Goal: Navigation & Orientation: Locate item on page

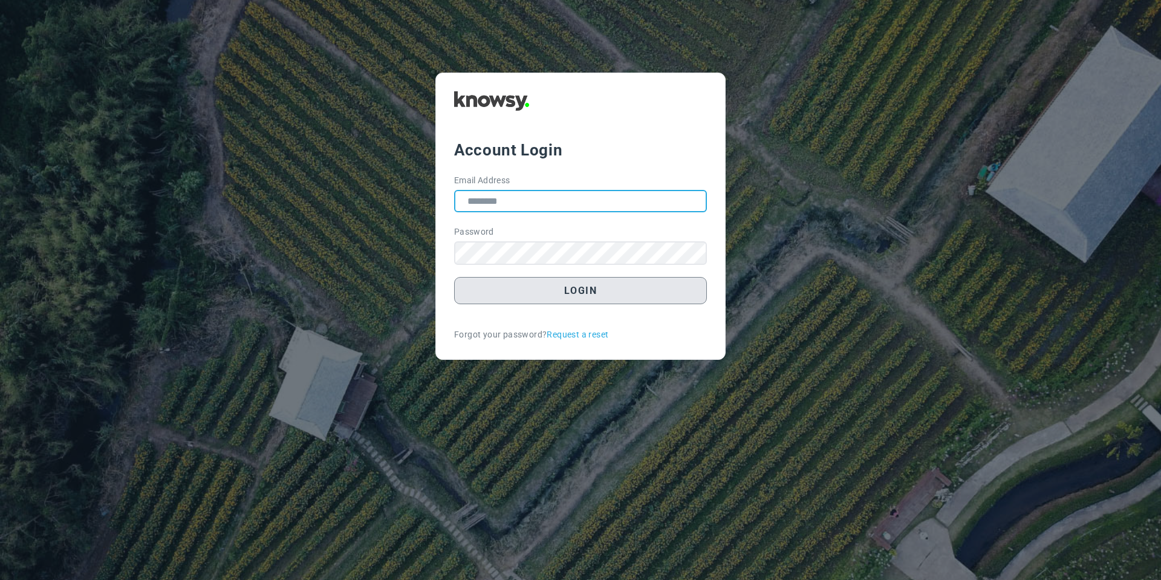
type input "**********"
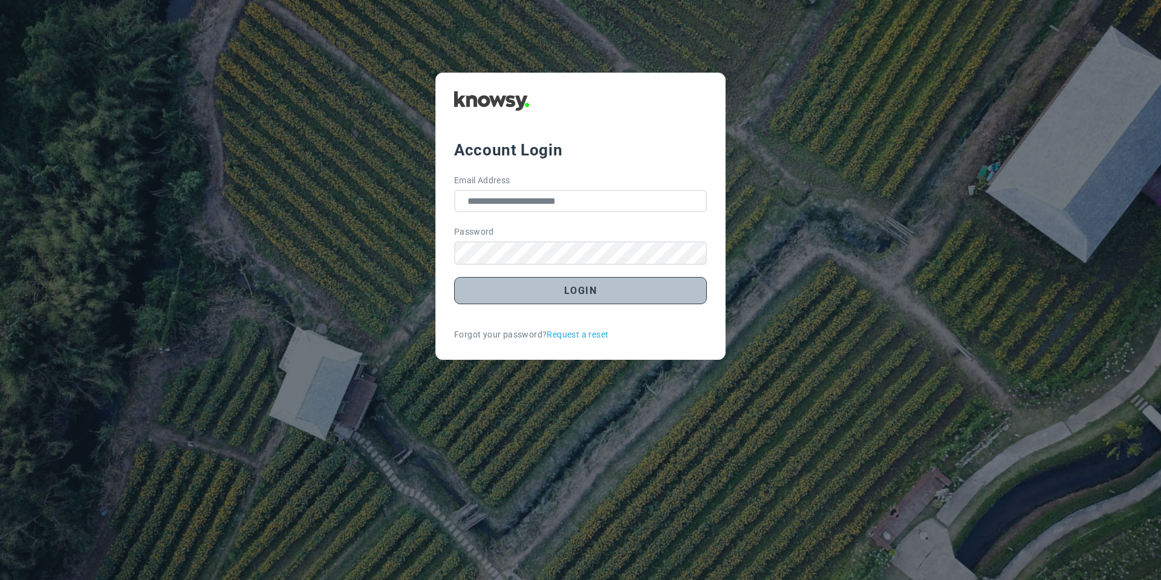
click at [523, 293] on button "Login" at bounding box center [580, 290] width 253 height 27
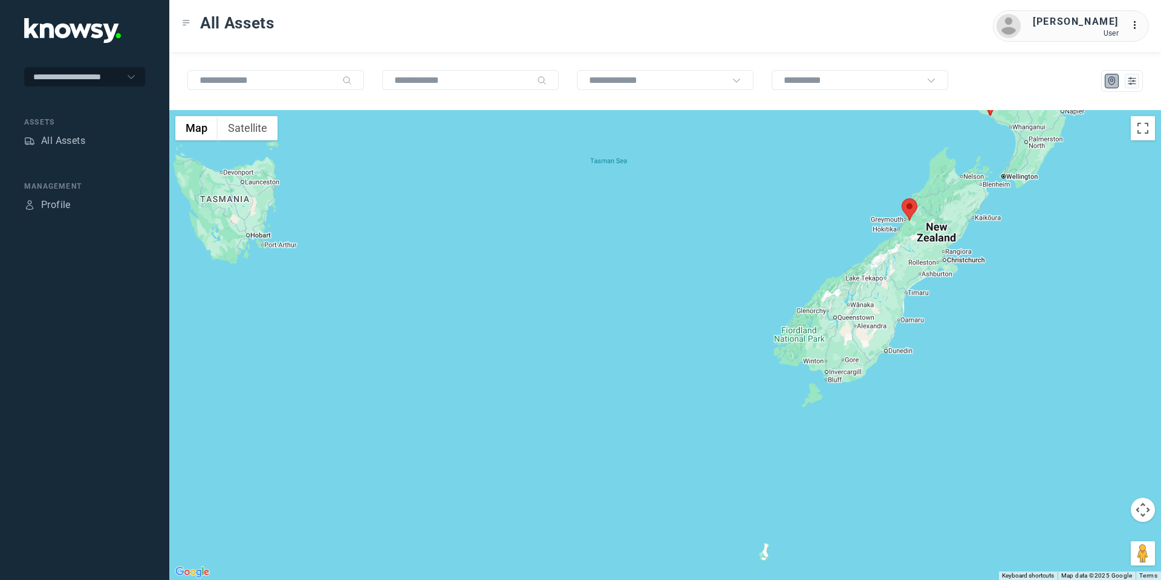
click at [1146, 510] on button "Map camera controls" at bounding box center [1143, 510] width 24 height 24
click at [1089, 472] on button "Move up" at bounding box center [1082, 479] width 24 height 24
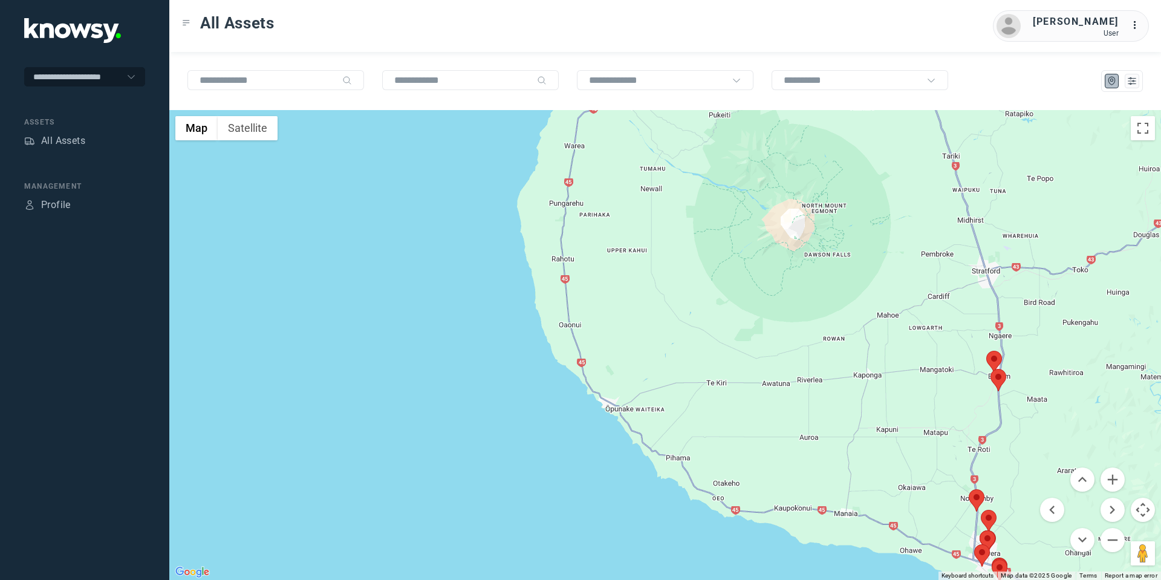
click at [986, 351] on area at bounding box center [986, 351] width 0 height 0
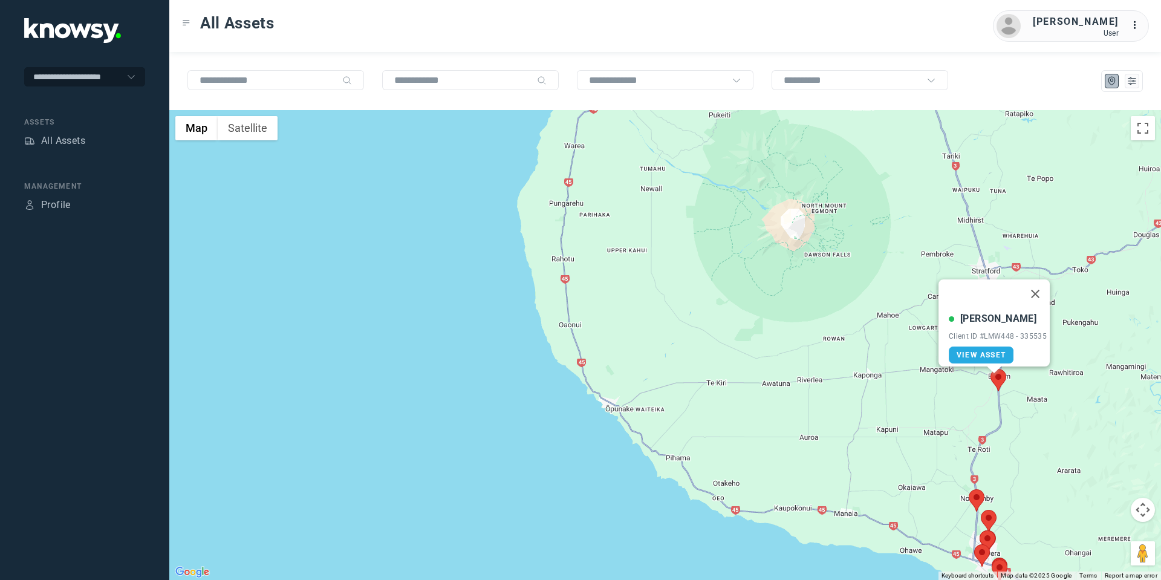
click at [990, 369] on area at bounding box center [990, 369] width 0 height 0
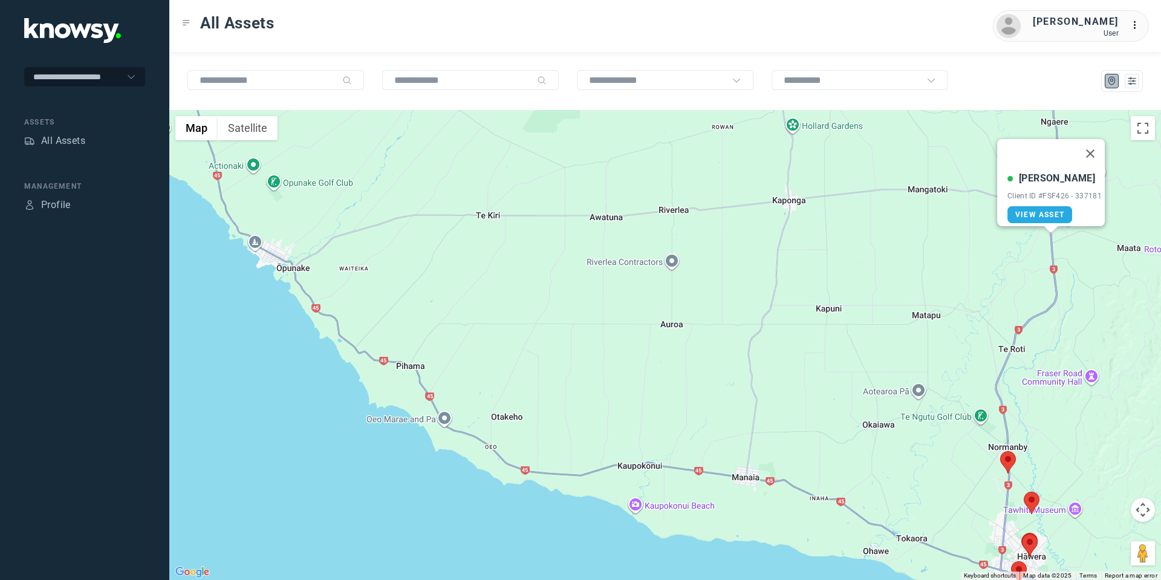
click at [1145, 507] on button "Map camera controls" at bounding box center [1143, 510] width 24 height 24
click at [1078, 537] on button "Move down" at bounding box center [1082, 540] width 24 height 24
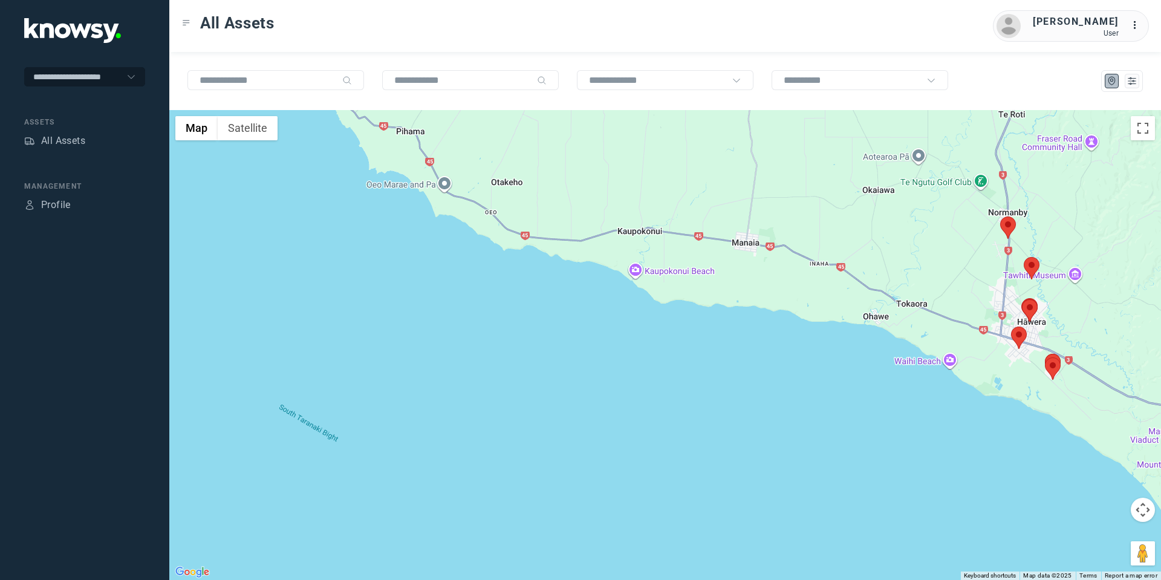
click at [1000, 216] on area at bounding box center [1000, 216] width 0 height 0
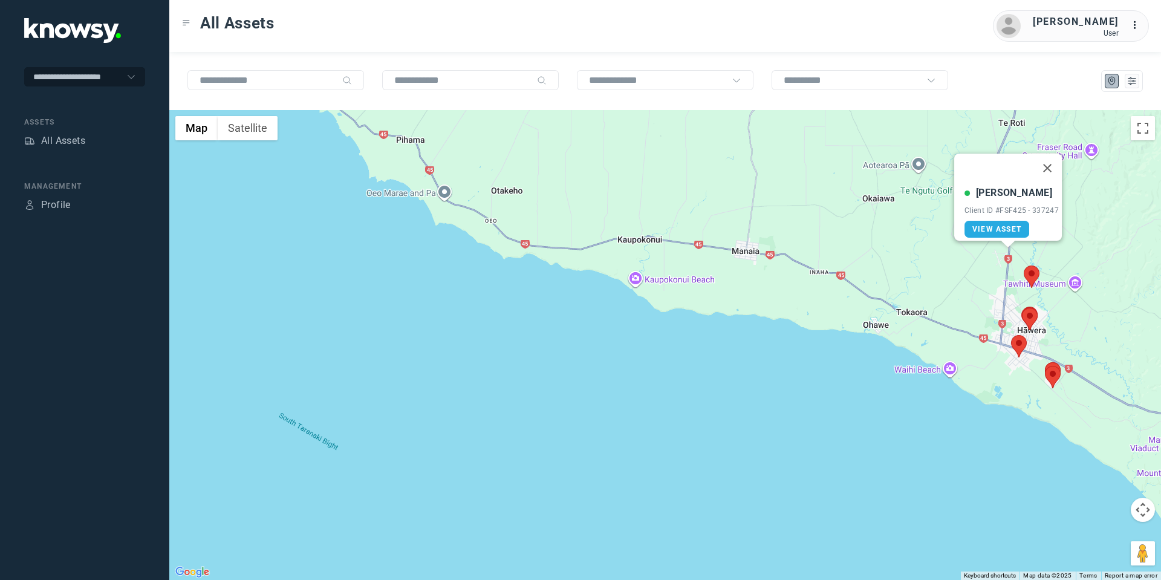
click at [1024, 265] on area at bounding box center [1024, 265] width 0 height 0
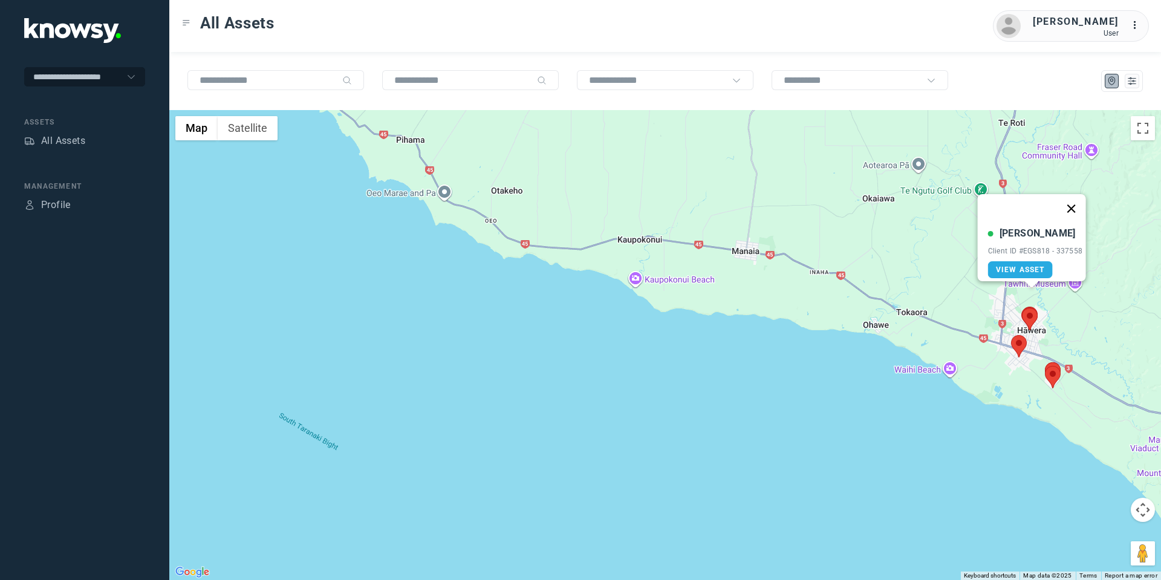
click at [1074, 203] on button "Close" at bounding box center [1070, 208] width 29 height 29
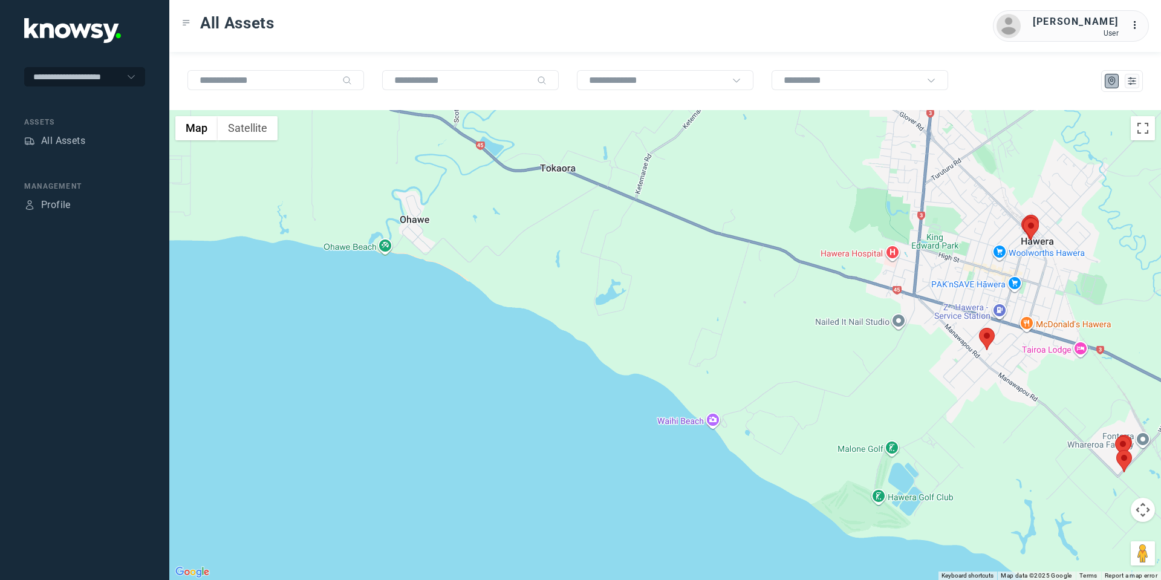
click at [979, 328] on area at bounding box center [979, 328] width 0 height 0
click at [1033, 264] on button "Close" at bounding box center [1026, 270] width 29 height 29
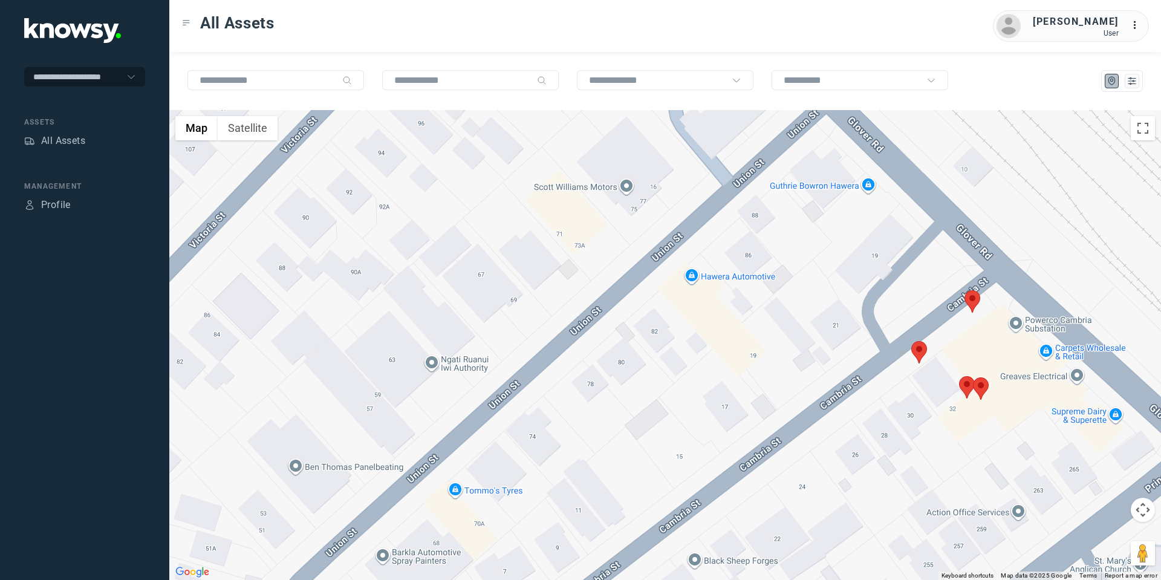
click at [911, 341] on area at bounding box center [911, 341] width 0 height 0
click at [960, 275] on button "Close" at bounding box center [957, 284] width 29 height 29
click at [964, 290] on area at bounding box center [964, 290] width 0 height 0
click at [1024, 221] on button "Close" at bounding box center [1013, 233] width 29 height 29
click at [959, 376] on area at bounding box center [959, 376] width 0 height 0
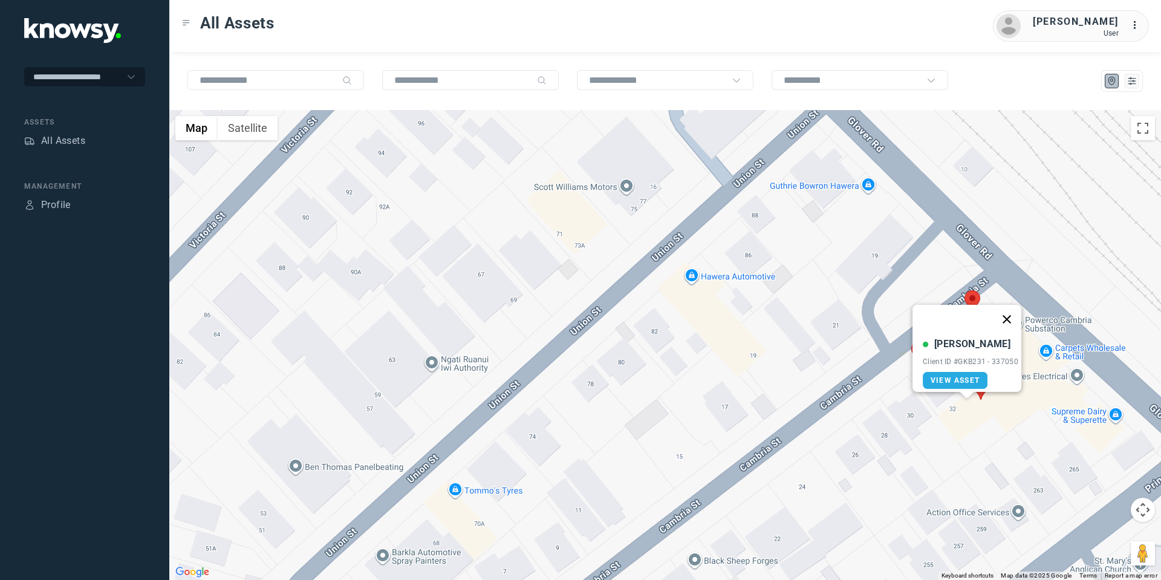
click at [1010, 306] on button "Close" at bounding box center [1006, 319] width 29 height 29
click at [973, 377] on area at bounding box center [973, 377] width 0 height 0
click at [1024, 313] on button "Close" at bounding box center [1020, 320] width 29 height 29
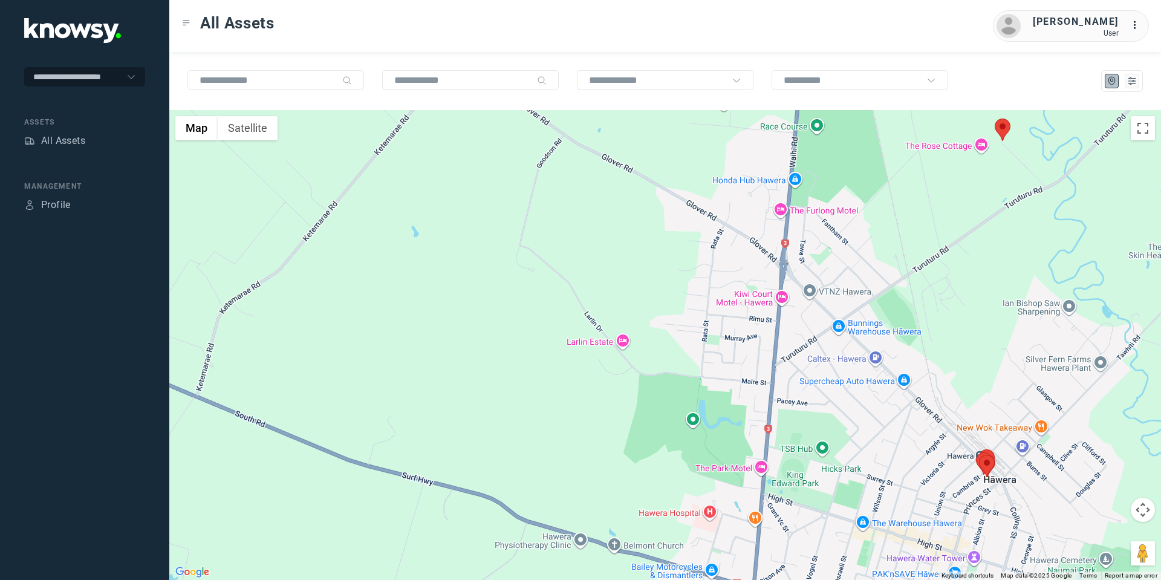
click at [1141, 512] on button "Map camera controls" at bounding box center [1143, 510] width 24 height 24
click at [1076, 540] on button "Move down" at bounding box center [1082, 540] width 24 height 24
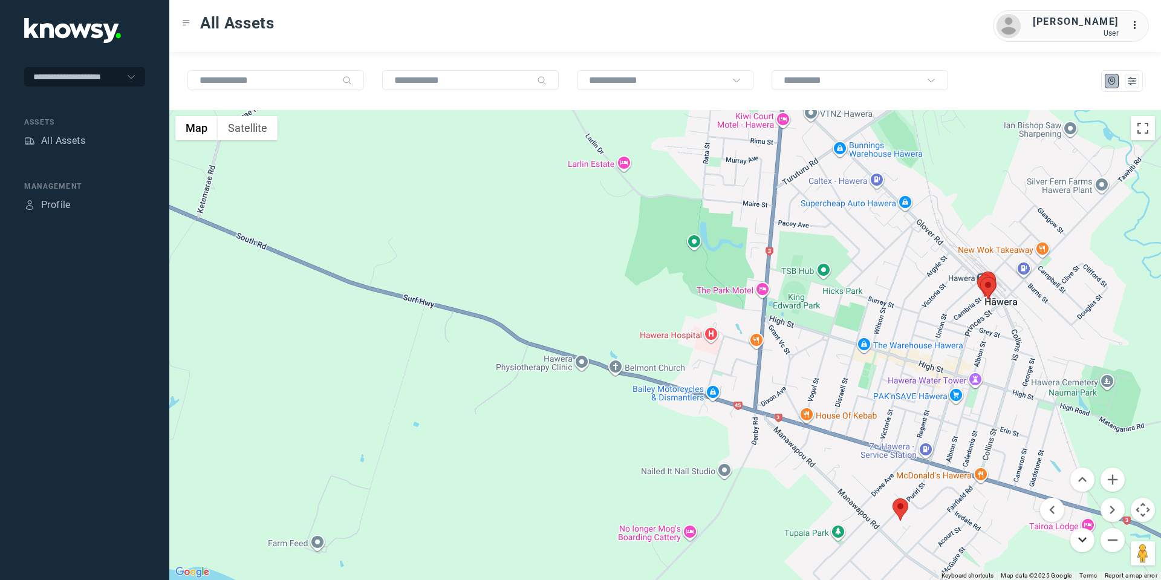
click at [1085, 536] on button "Move down" at bounding box center [1082, 540] width 24 height 24
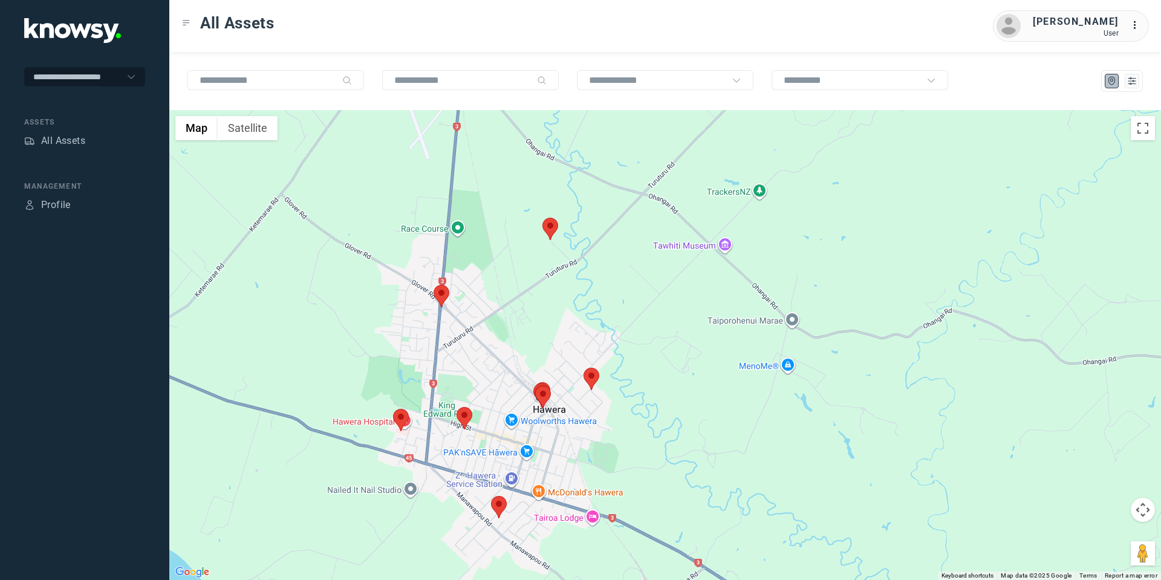
click at [457, 407] on area at bounding box center [457, 407] width 0 height 0
click at [512, 339] on button "Close" at bounding box center [503, 350] width 29 height 29
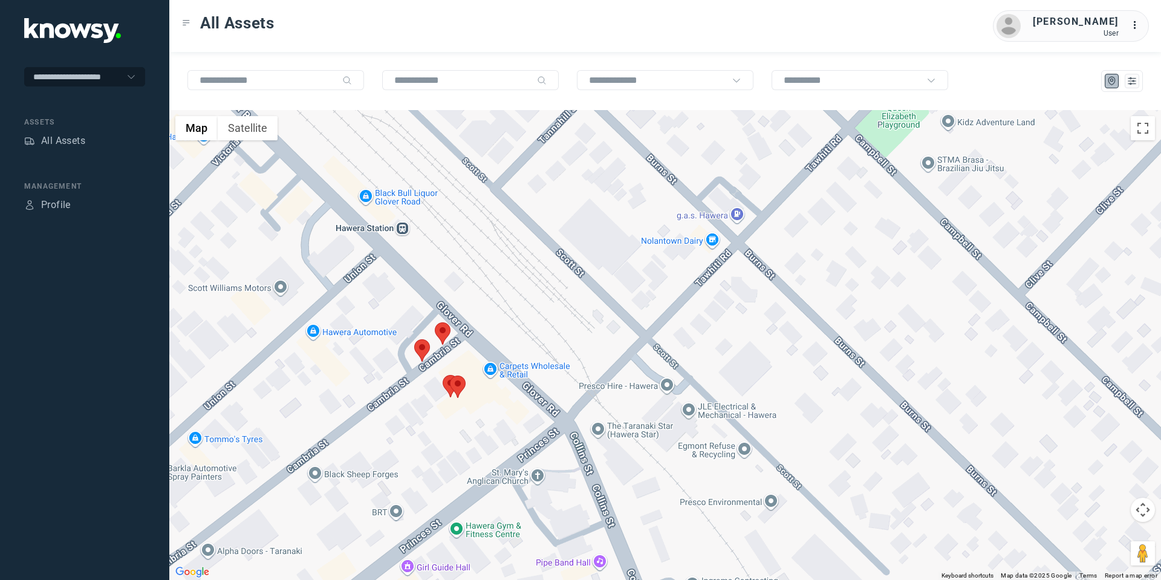
click at [414, 339] on area at bounding box center [414, 339] width 0 height 0
click at [470, 268] on button "Close" at bounding box center [463, 282] width 29 height 29
click at [435, 322] on area at bounding box center [435, 322] width 0 height 0
click at [486, 259] on button "Close" at bounding box center [481, 265] width 29 height 29
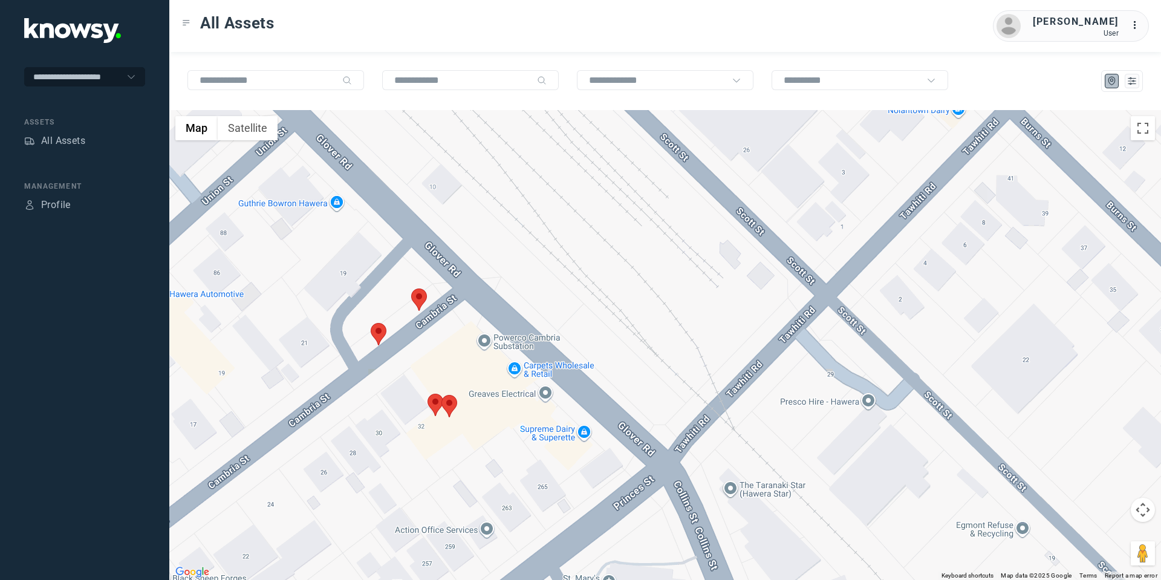
click at [441, 395] on area at bounding box center [441, 395] width 0 height 0
click at [489, 331] on button "Close" at bounding box center [488, 337] width 29 height 29
click at [427, 394] on area at bounding box center [427, 394] width 0 height 0
click at [483, 329] on button "Close" at bounding box center [475, 336] width 29 height 29
click at [371, 323] on area at bounding box center [371, 323] width 0 height 0
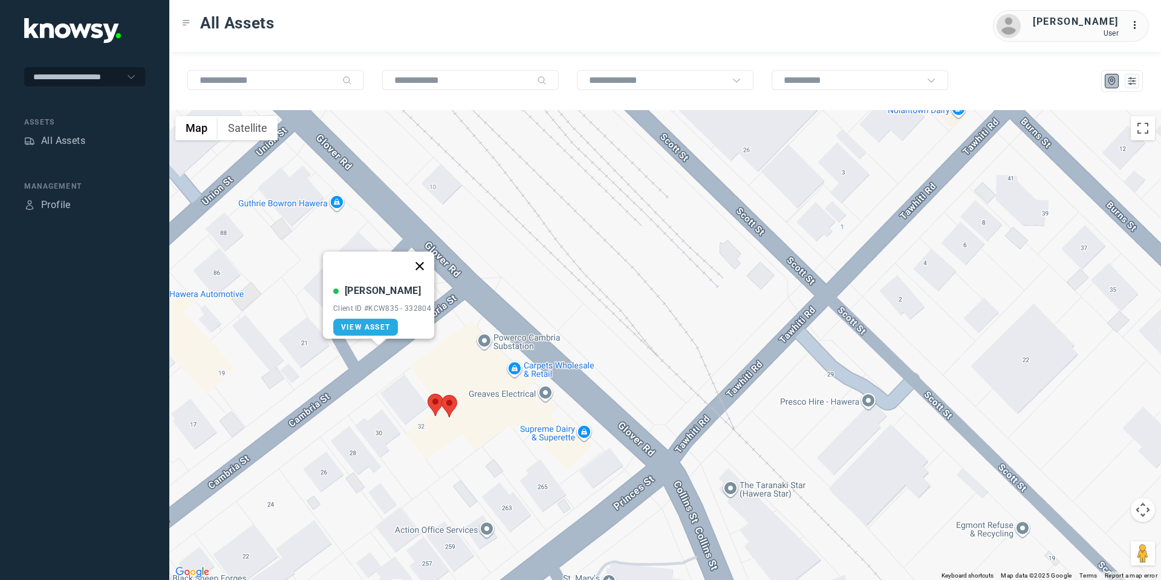
click at [421, 259] on button "Close" at bounding box center [419, 266] width 29 height 29
click at [411, 288] on area at bounding box center [411, 288] width 0 height 0
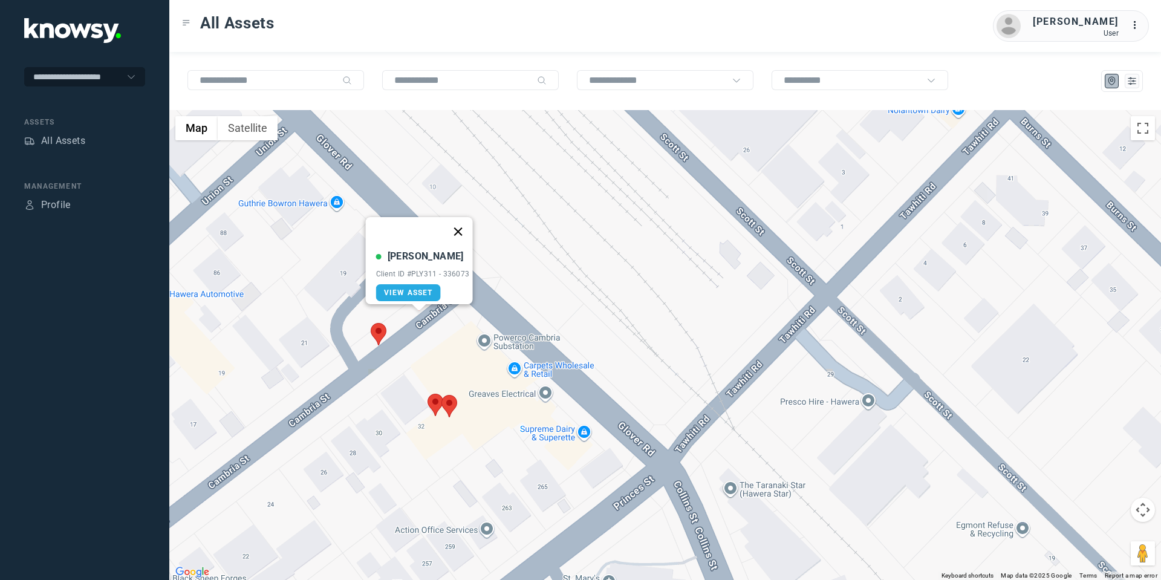
click at [459, 223] on button "Close" at bounding box center [457, 231] width 29 height 29
click at [427, 394] on area at bounding box center [427, 394] width 0 height 0
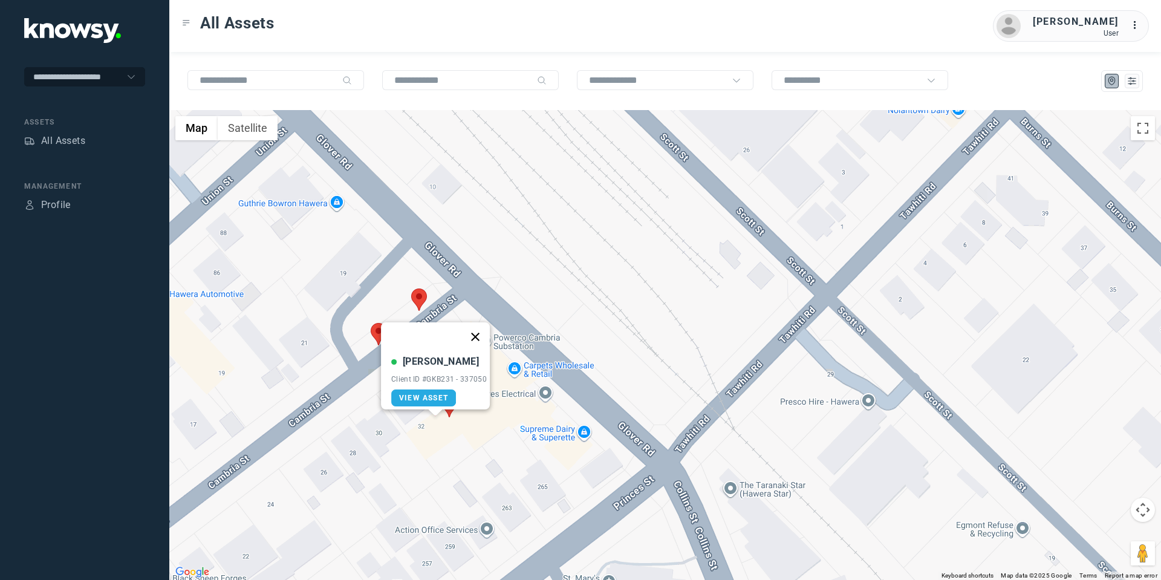
click at [483, 324] on button "Close" at bounding box center [475, 336] width 29 height 29
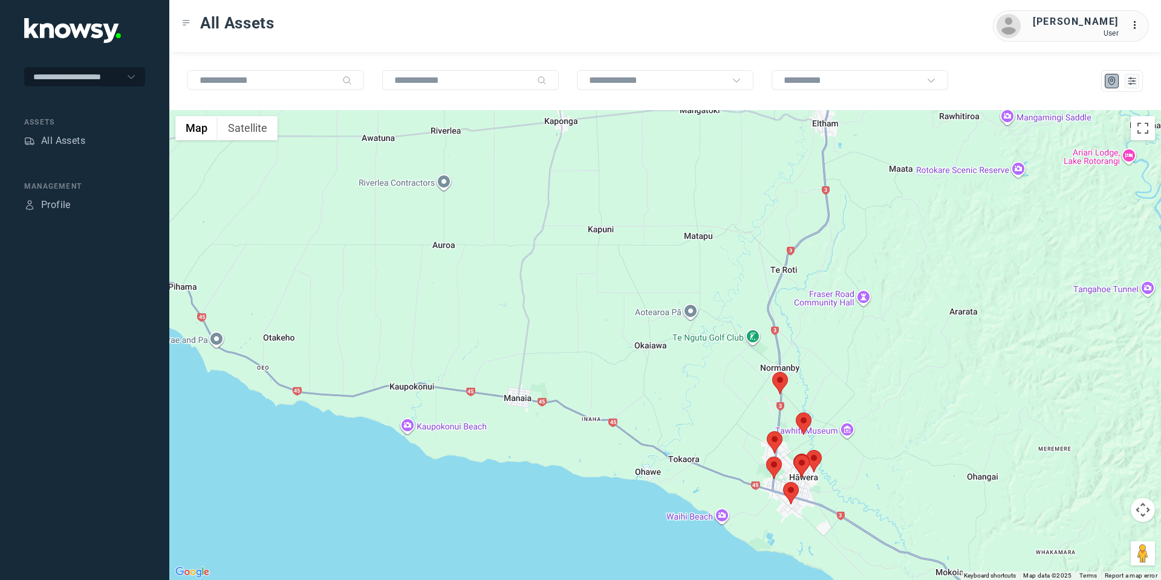
click at [766, 457] on area at bounding box center [766, 457] width 0 height 0
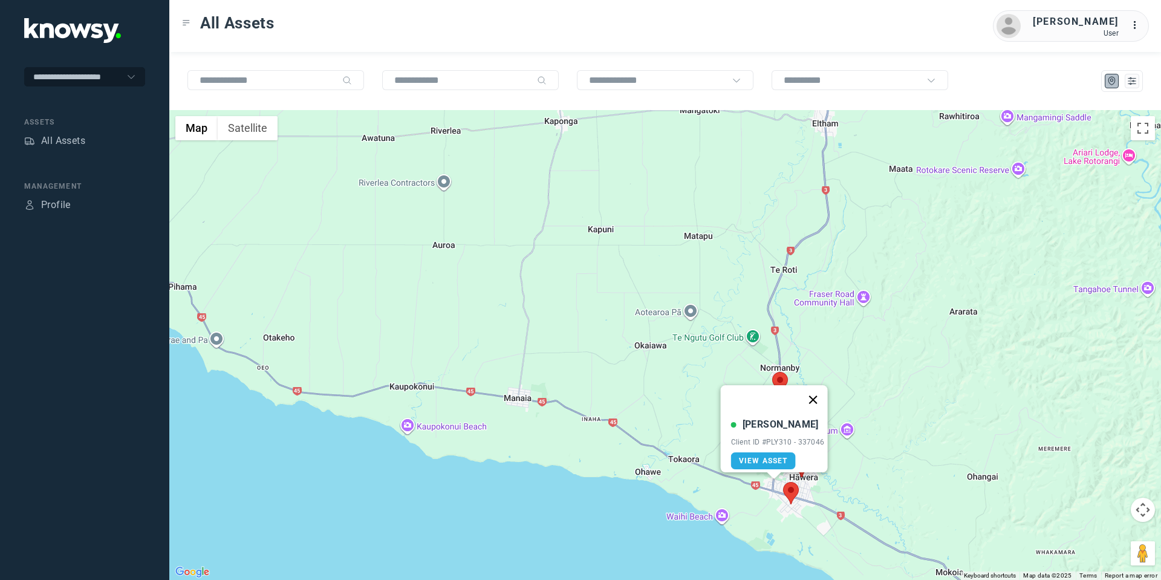
click at [818, 391] on button "Close" at bounding box center [812, 399] width 29 height 29
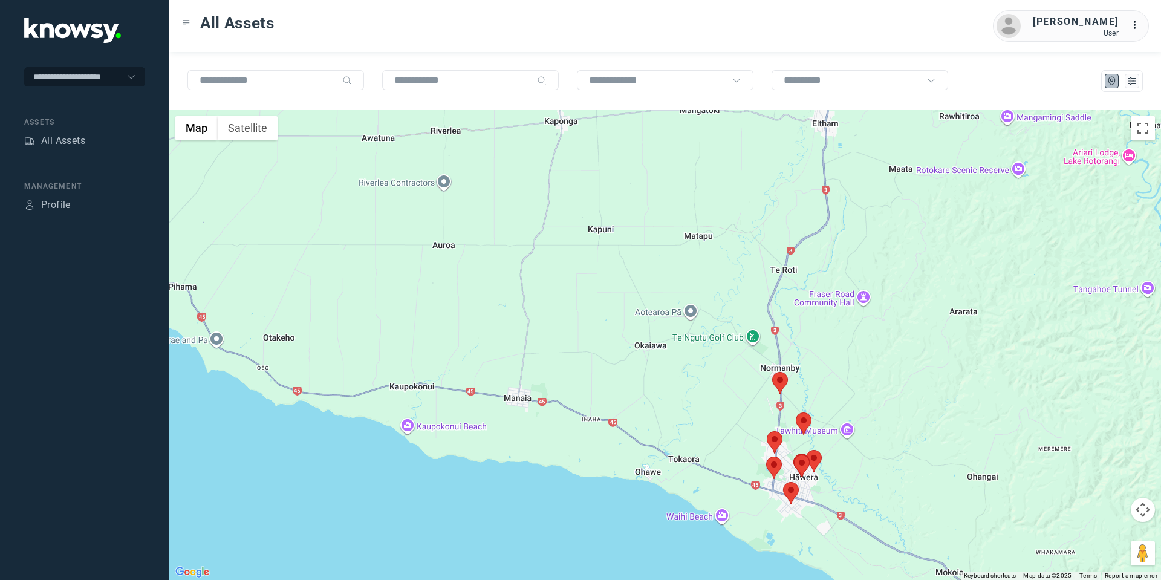
click at [783, 482] on area at bounding box center [783, 482] width 0 height 0
click at [831, 416] on button "Close" at bounding box center [830, 425] width 29 height 29
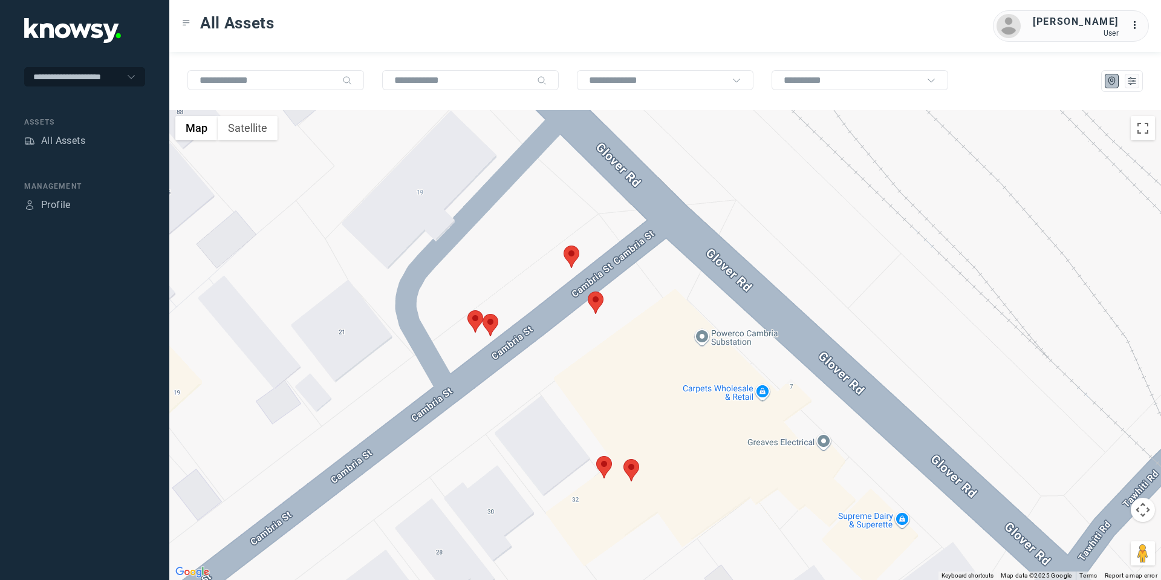
click at [596, 456] on area at bounding box center [596, 456] width 0 height 0
click at [646, 390] on button "Close" at bounding box center [643, 399] width 29 height 29
click at [623, 459] on area at bounding box center [623, 459] width 0 height 0
